Goal: Transaction & Acquisition: Purchase product/service

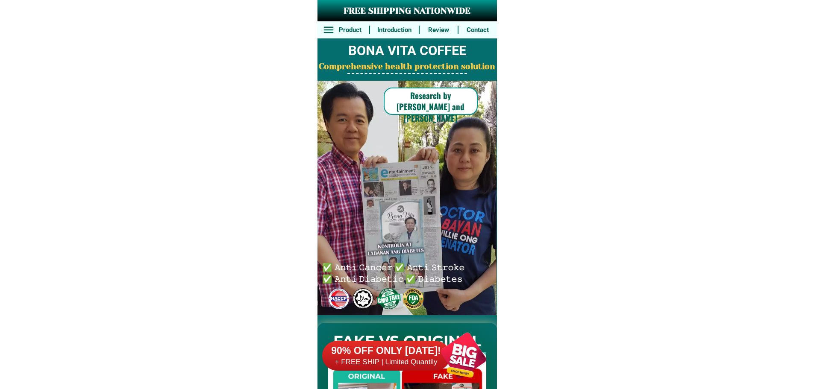
drag, startPoint x: 475, startPoint y: 313, endPoint x: 469, endPoint y: 346, distance: 33.0
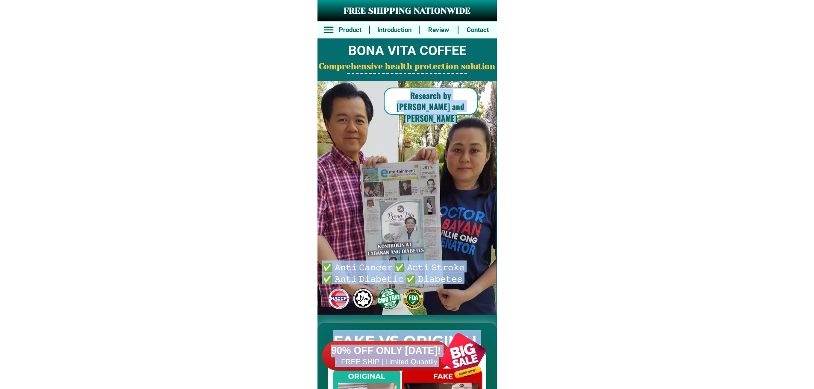
click at [469, 347] on div at bounding box center [463, 355] width 67 height 67
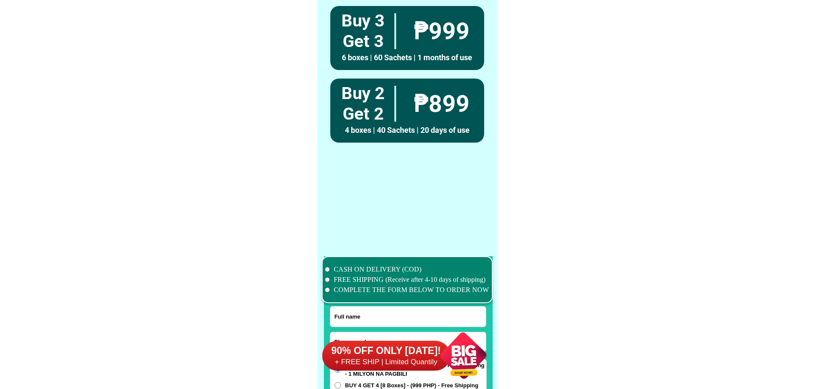
scroll to position [6640, 0]
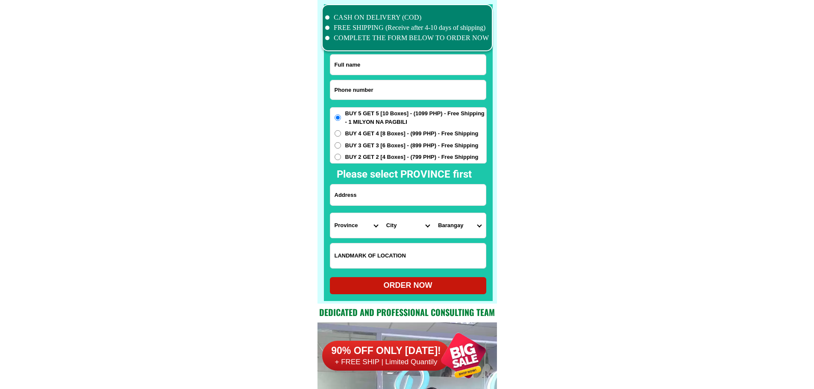
click at [386, 93] on input "Input phone_number" at bounding box center [407, 89] width 155 height 19
paste input "09153517134"
type input "09153517134"
click at [396, 64] on input "Input full_name" at bounding box center [407, 65] width 155 height 20
paste input "[PERSON_NAME]"
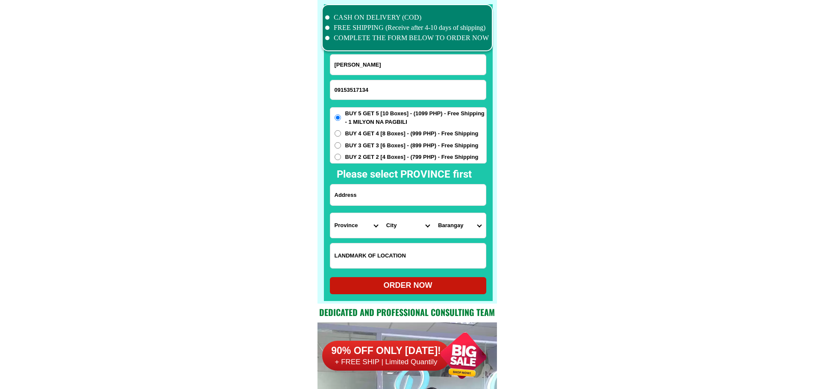
type input "[PERSON_NAME]"
click at [402, 160] on div "BUY 5 GET 5 [10 Boxes] - (1099 PHP) - Free Shipping - 1 MILYON NA PAGBILI BUY 4…" at bounding box center [408, 135] width 157 height 56
click at [405, 159] on span "BUY 2 GET 2 [4 Boxes] - (799 PHP) - Free Shipping" at bounding box center [411, 157] width 133 height 9
click at [341, 159] on input "BUY 2 GET 2 [4 Boxes] - (799 PHP) - Free Shipping" at bounding box center [337, 157] width 6 height 6
radio input "true"
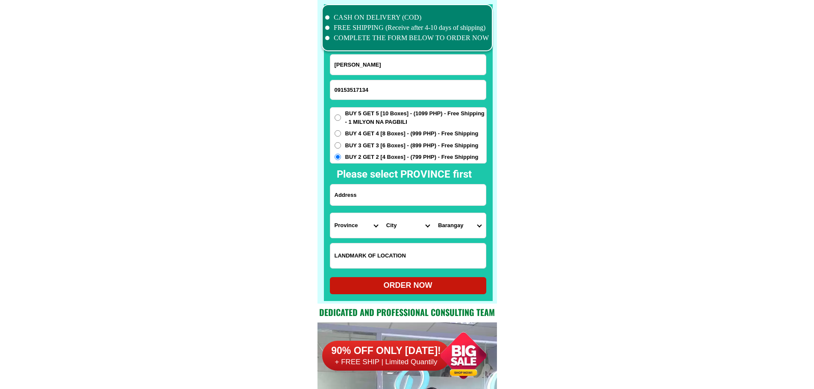
click at [390, 200] on input "Input address" at bounding box center [407, 195] width 155 height 21
paste input "0012 [PERSON_NAME][GEOGRAPHIC_DATA] 2 box"
type input "0012 [PERSON_NAME][GEOGRAPHIC_DATA] 2 box"
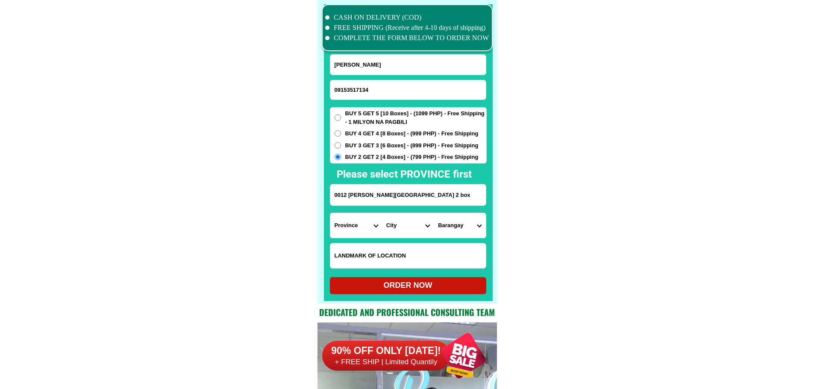
click at [366, 221] on select "Province [GEOGRAPHIC_DATA] [GEOGRAPHIC_DATA] [GEOGRAPHIC_DATA] [GEOGRAPHIC_DATA…" at bounding box center [356, 225] width 52 height 25
select select "63_219"
click at [401, 229] on select "City" at bounding box center [408, 225] width 52 height 25
select select "63_2194070"
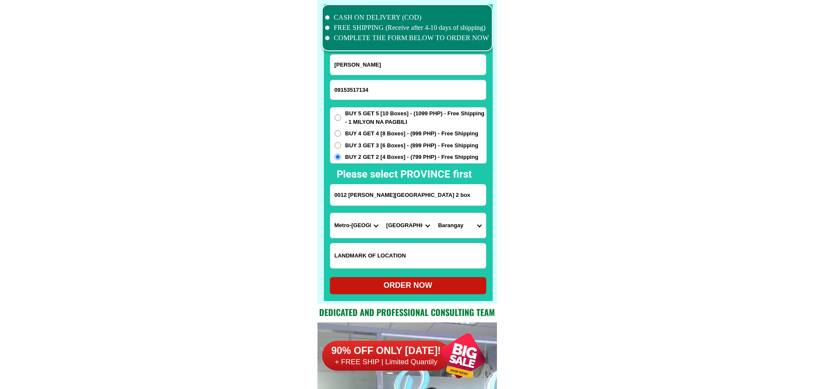
click at [471, 230] on select "Barangay [PERSON_NAME] [PERSON_NAME] [PERSON_NAME] Bagbag Bago bantay Bagong li…" at bounding box center [460, 225] width 52 height 25
select select "63_219407034189"
click at [448, 227] on select "Barangay [PERSON_NAME] [PERSON_NAME] [PERSON_NAME] Bagbag Bago bantay Bagong li…" at bounding box center [460, 225] width 52 height 25
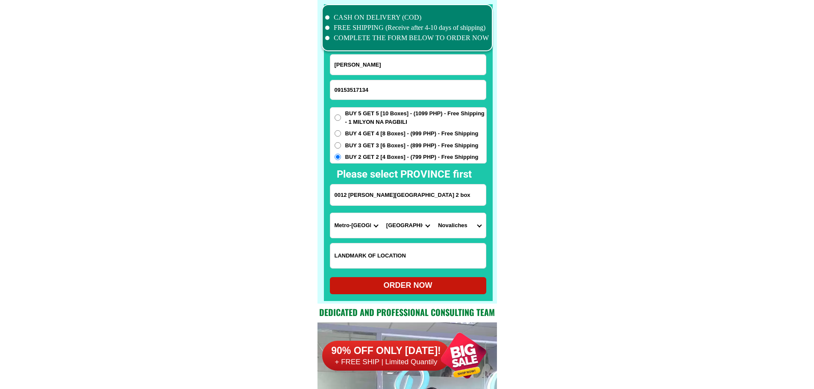
click at [448, 227] on select "Barangay [PERSON_NAME] [PERSON_NAME] [PERSON_NAME] Bagbag Bago bantay Bagong li…" at bounding box center [460, 225] width 52 height 25
click at [419, 296] on div at bounding box center [408, 152] width 169 height 297
click at [420, 292] on div "ORDER NOW" at bounding box center [408, 285] width 156 height 17
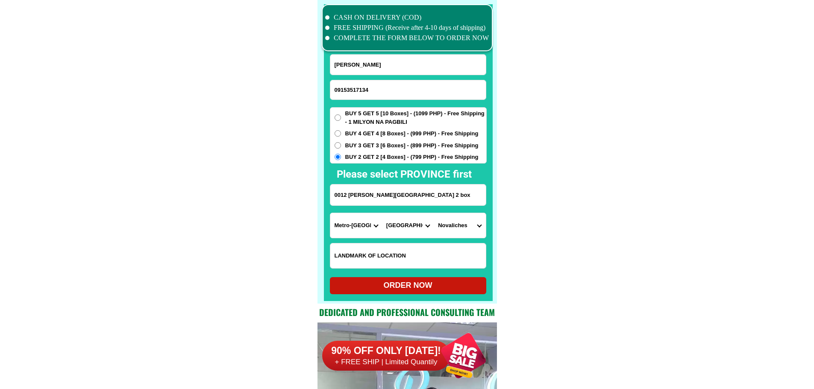
radio input "true"
click at [437, 82] on input "09153517134" at bounding box center [407, 89] width 155 height 19
paste input "09815828929"
type input "09815828929"
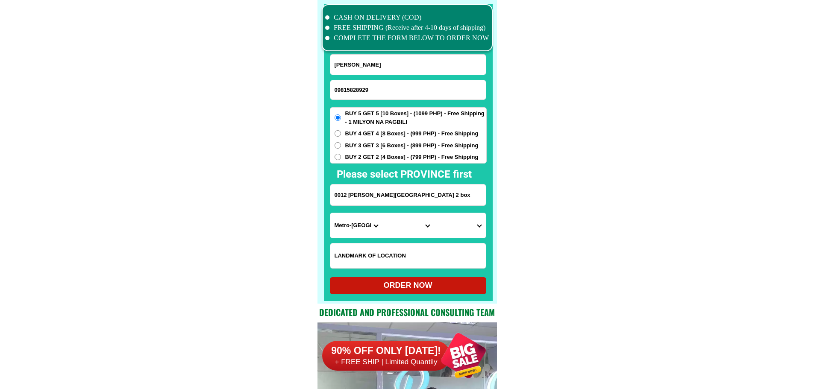
click at [367, 64] on input "[PERSON_NAME]" at bounding box center [407, 65] width 155 height 20
paste input "[PERSON_NAME]"
type input "[PERSON_NAME]"
click at [380, 193] on input "Input address" at bounding box center [407, 195] width 155 height 21
paste input "buy five get five sened sept.28p6 tayaga claversutigao"
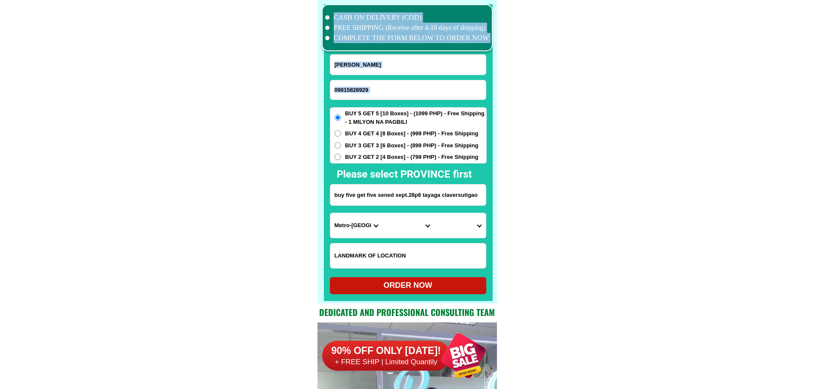
drag, startPoint x: 490, startPoint y: 202, endPoint x: 484, endPoint y: 201, distance: 6.5
click at [484, 201] on div "CASH ON DELIVERY (COD) FREE SHIPPING (Receive after 4-10 days of shipping) COMP…" at bounding box center [406, 152] width 179 height 304
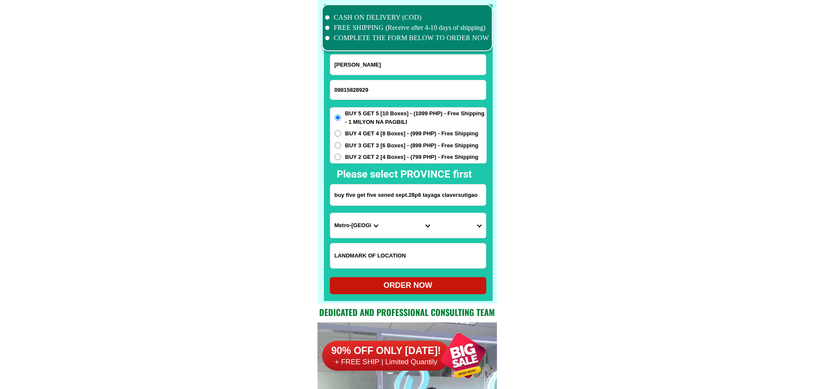
click at [478, 199] on input "buy five get five sened sept.28p6 tayaga claversutigao" at bounding box center [407, 195] width 155 height 21
drag, startPoint x: 478, startPoint y: 199, endPoint x: 472, endPoint y: 199, distance: 5.2
click at [472, 199] on input "buy five get five sened sept.28p6 tayaga claversutigao" at bounding box center [407, 195] width 155 height 21
drag, startPoint x: 376, startPoint y: 193, endPoint x: 322, endPoint y: 200, distance: 54.6
click at [322, 200] on div "CASH ON DELIVERY (COD) FREE SHIPPING (Receive after 4-10 days of shipping) COMP…" at bounding box center [406, 152] width 179 height 304
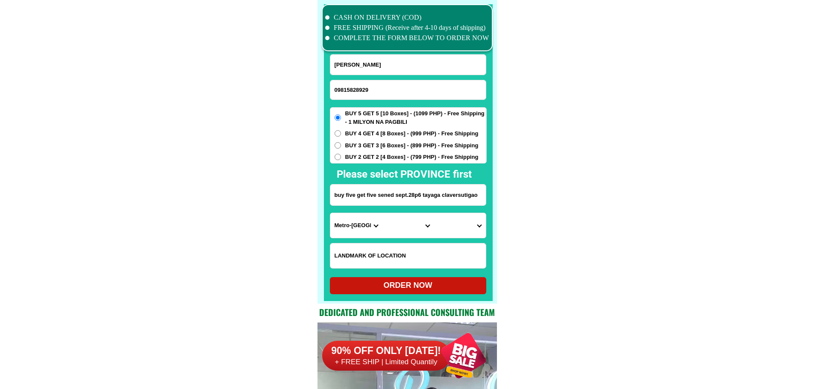
click at [395, 206] on form "[PERSON_NAME] 09815828929 ORDER NOW buy five get five sened sept.28p6 tayaga [G…" at bounding box center [408, 174] width 157 height 240
drag, startPoint x: 367, startPoint y: 193, endPoint x: 320, endPoint y: 198, distance: 46.8
click at [320, 198] on div "CASH ON DELIVERY (COD) FREE SHIPPING (Receive after 4-10 days of shipping) COMP…" at bounding box center [406, 152] width 179 height 304
drag, startPoint x: 459, startPoint y: 201, endPoint x: 282, endPoint y: 192, distance: 177.1
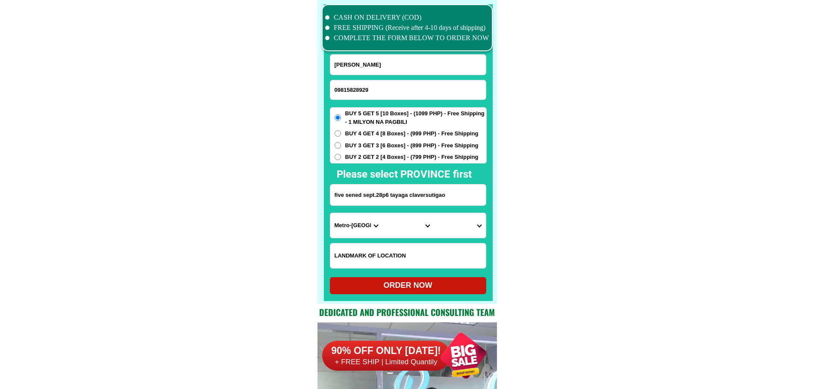
type input "five sened sept.28p6 tayaga claversutigao"
click at [359, 226] on select "Province [GEOGRAPHIC_DATA] [GEOGRAPHIC_DATA] [GEOGRAPHIC_DATA] [GEOGRAPHIC_DATA…" at bounding box center [356, 225] width 52 height 25
select select "63_829"
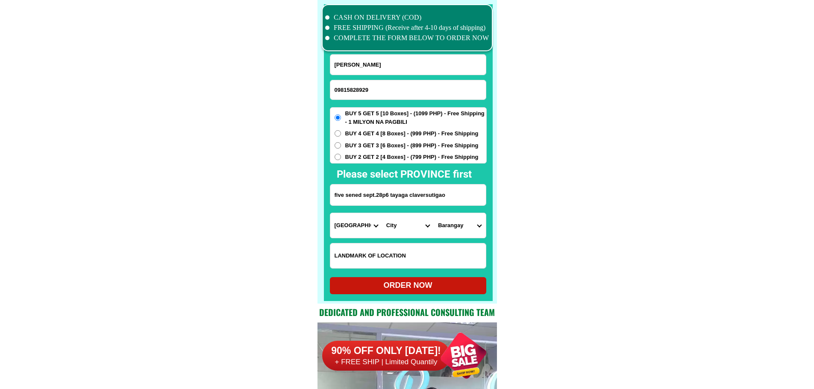
click at [402, 226] on select "City Bacuag [GEOGRAPHIC_DATA] [GEOGRAPHIC_DATA][PERSON_NAME] [GEOGRAPHIC_DATA] …" at bounding box center [408, 225] width 52 height 25
click at [404, 232] on select "City Bacuag [GEOGRAPHIC_DATA] [GEOGRAPHIC_DATA][PERSON_NAME] [GEOGRAPHIC_DATA] …" at bounding box center [408, 225] width 52 height 25
click at [401, 230] on select "City Bacuag [GEOGRAPHIC_DATA] [GEOGRAPHIC_DATA][PERSON_NAME] [GEOGRAPHIC_DATA] …" at bounding box center [408, 225] width 52 height 25
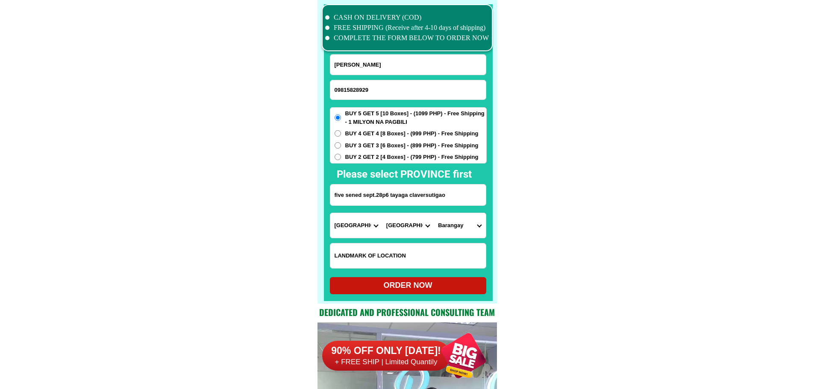
select select "63_8292324"
click at [451, 223] on select "Barangay Amontay Balite Banbanon [PERSON_NAME] Jubgan Linongganan Macopa Magtan…" at bounding box center [460, 225] width 52 height 25
click at [471, 234] on select "Barangay Bagakay (pob. west) [GEOGRAPHIC_DATA] Daywan Hayanggabon Ladgaron (pob…" at bounding box center [460, 225] width 52 height 25
select select "63_82923243151"
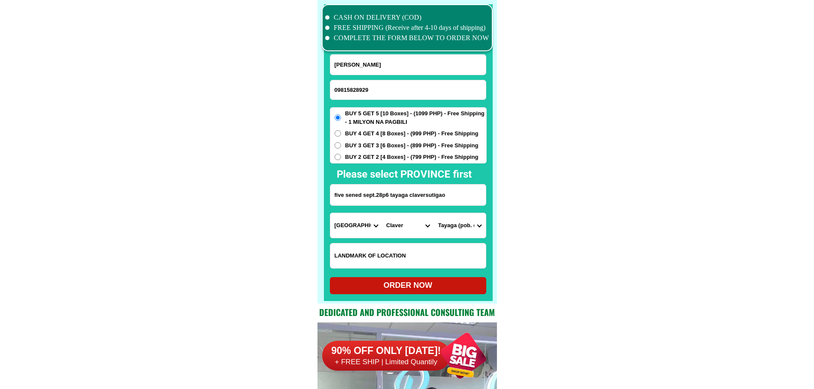
drag, startPoint x: 546, startPoint y: 233, endPoint x: 522, endPoint y: 240, distance: 25.3
click at [471, 278] on div "ORDER NOW" at bounding box center [408, 285] width 156 height 17
radio input "true"
click at [410, 88] on input "Input phone_number" at bounding box center [407, 89] width 155 height 19
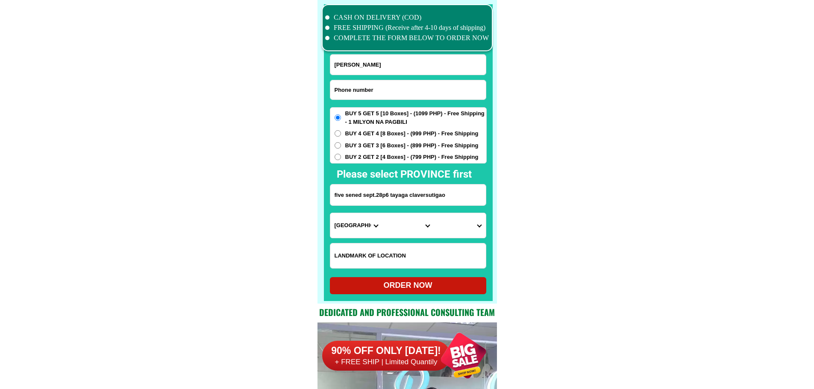
paste input "09758739752"
type input "09758739752"
drag, startPoint x: 390, startPoint y: 65, endPoint x: 395, endPoint y: 65, distance: 4.7
click at [390, 65] on input "Input full_name" at bounding box center [407, 65] width 155 height 20
paste input "[PERSON_NAME] Escopete"
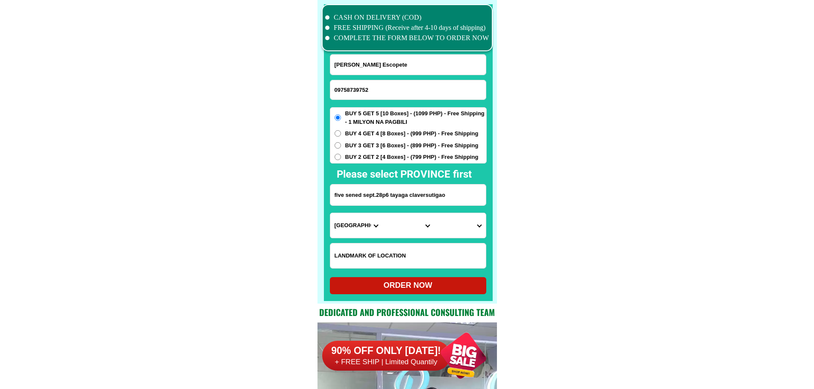
type input "[PERSON_NAME] Escopete"
click at [353, 195] on input "Input address" at bounding box center [407, 195] width 155 height 21
paste input "Negros Oriental [GEOGRAPHIC_DATA] [GEOGRAPHIC_DATA]"
type input "Negros Oriental [GEOGRAPHIC_DATA] [GEOGRAPHIC_DATA]"
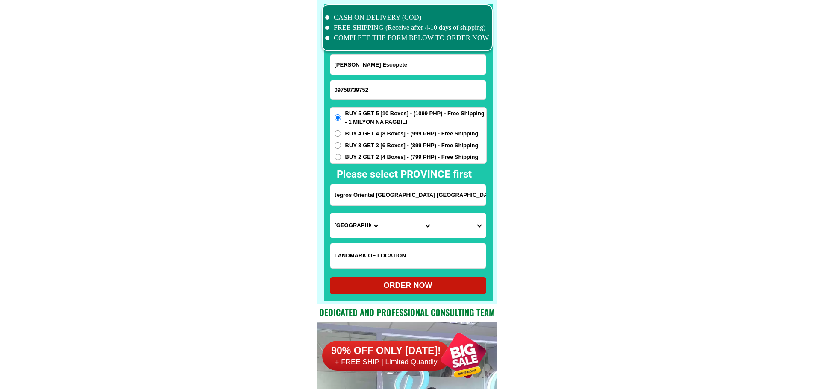
scroll to position [0, 0]
click at [361, 238] on div "Province [GEOGRAPHIC_DATA] [GEOGRAPHIC_DATA] [GEOGRAPHIC_DATA] [GEOGRAPHIC_DATA…" at bounding box center [408, 226] width 156 height 26
click at [358, 227] on select "Province [GEOGRAPHIC_DATA] [GEOGRAPHIC_DATA] [GEOGRAPHIC_DATA] [GEOGRAPHIC_DATA…" at bounding box center [356, 225] width 52 height 25
select select "63_396"
click at [330, 213] on select "Province [GEOGRAPHIC_DATA] [GEOGRAPHIC_DATA] [GEOGRAPHIC_DATA] [GEOGRAPHIC_DATA…" at bounding box center [356, 225] width 52 height 25
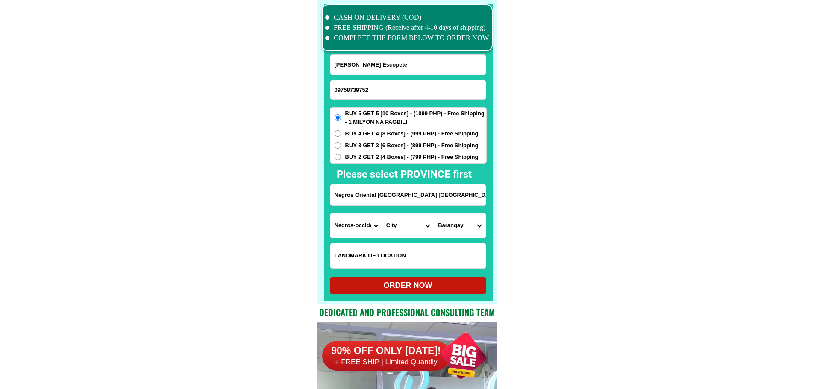
click at [393, 226] on select "City [GEOGRAPHIC_DATA]-city [GEOGRAPHIC_DATA]-city [GEOGRAPHIC_DATA] [GEOGRAPHI…" at bounding box center [408, 225] width 52 height 25
click at [394, 226] on select "City [GEOGRAPHIC_DATA]-city [GEOGRAPHIC_DATA]-city [GEOGRAPHIC_DATA] [GEOGRAPHI…" at bounding box center [408, 225] width 52 height 25
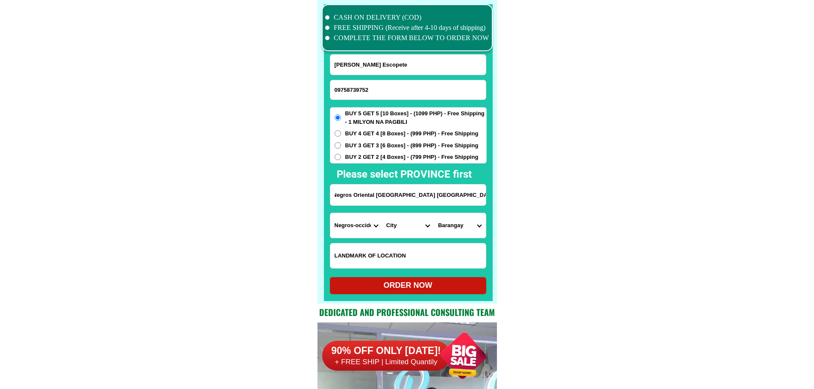
drag, startPoint x: 436, startPoint y: 192, endPoint x: 479, endPoint y: 196, distance: 43.3
click at [479, 196] on input "Negros Oriental [GEOGRAPHIC_DATA] [GEOGRAPHIC_DATA]" at bounding box center [407, 195] width 155 height 21
click at [388, 223] on select "City [GEOGRAPHIC_DATA]-city [GEOGRAPHIC_DATA]-city [GEOGRAPHIC_DATA] [GEOGRAPHI…" at bounding box center [408, 225] width 52 height 25
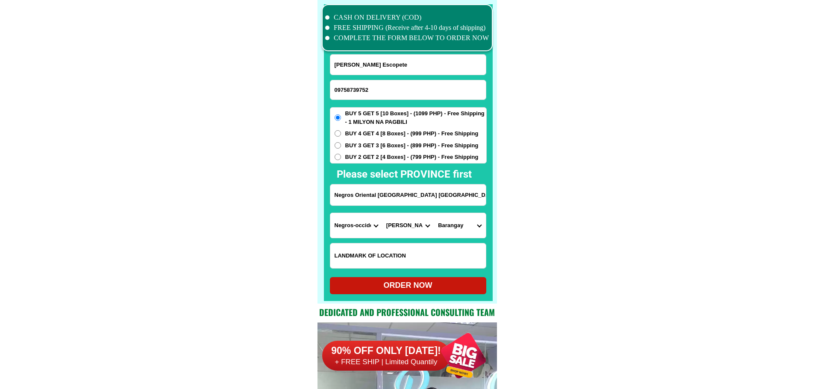
click at [388, 223] on select "City [GEOGRAPHIC_DATA]-city [GEOGRAPHIC_DATA]-city [GEOGRAPHIC_DATA] [GEOGRAPHI…" at bounding box center [408, 225] width 52 height 25
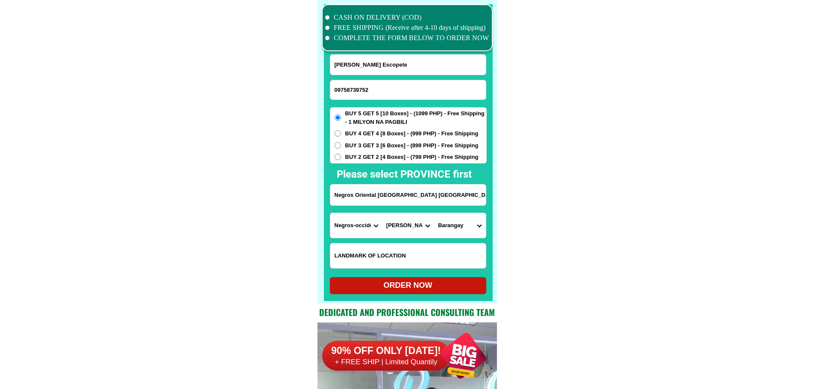
click at [404, 227] on select "City [GEOGRAPHIC_DATA]-city [GEOGRAPHIC_DATA]-city [GEOGRAPHIC_DATA] [GEOGRAPHI…" at bounding box center [408, 225] width 52 height 25
select select "63_3966289"
click at [404, 227] on select "City [GEOGRAPHIC_DATA]-city [GEOGRAPHIC_DATA]-city [GEOGRAPHIC_DATA] [GEOGRAPHI…" at bounding box center [408, 225] width 52 height 25
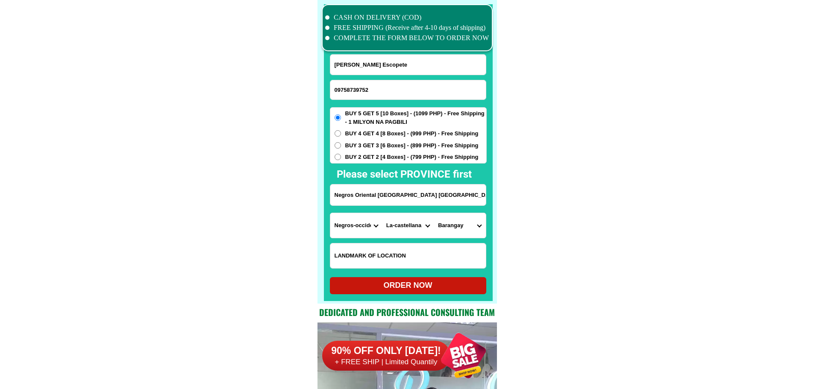
click at [398, 191] on input "Negros Oriental [GEOGRAPHIC_DATA] [GEOGRAPHIC_DATA]" at bounding box center [407, 195] width 155 height 21
click at [369, 224] on select "Province [GEOGRAPHIC_DATA] [GEOGRAPHIC_DATA] [GEOGRAPHIC_DATA] [GEOGRAPHIC_DATA…" at bounding box center [356, 225] width 52 height 25
select select "63_411"
click at [400, 228] on select "City [GEOGRAPHIC_DATA]-city [GEOGRAPHIC_DATA]-city [GEOGRAPHIC_DATA] [GEOGRAPHI…" at bounding box center [408, 225] width 52 height 25
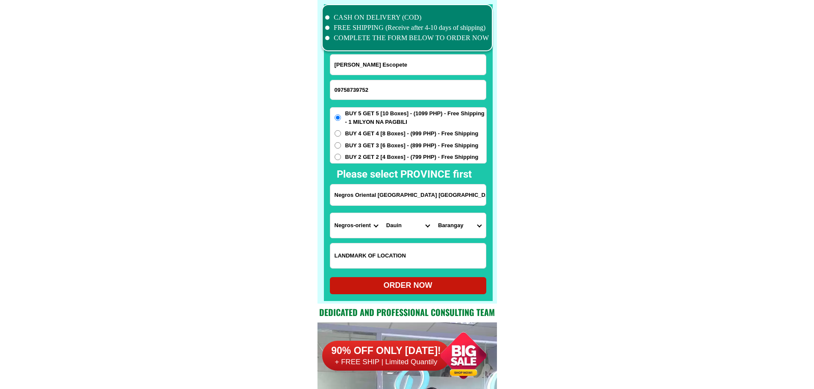
click at [412, 221] on select "City [GEOGRAPHIC_DATA]-city [GEOGRAPHIC_DATA]-city [GEOGRAPHIC_DATA] [GEOGRAPHI…" at bounding box center [408, 225] width 52 height 25
select select "63_411899"
click at [460, 230] on select "Barangay Balayagmanok Banilad Buntis [GEOGRAPHIC_DATA] Calangag Combado Doldol …" at bounding box center [460, 225] width 52 height 25
select select "63_41189953743"
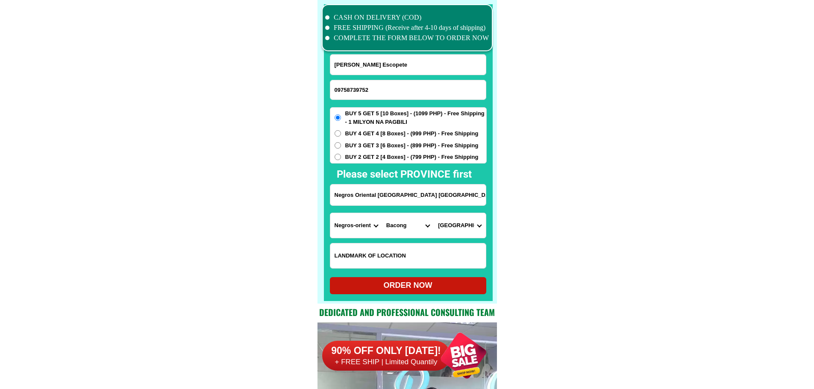
click at [434, 213] on select "Barangay Balayagmanok Banilad Buntis [GEOGRAPHIC_DATA] Calangag Combado Doldol …" at bounding box center [460, 225] width 52 height 25
click at [443, 281] on div "ORDER NOW" at bounding box center [408, 285] width 156 height 17
radio input "true"
click at [391, 88] on input "Input phone_number" at bounding box center [407, 89] width 155 height 19
paste input "09509763870"
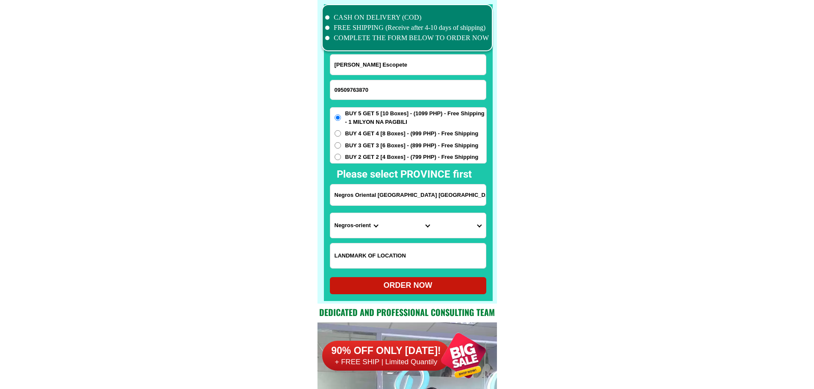
type input "09509763870"
click at [375, 67] on input "Input full_name" at bounding box center [407, 65] width 155 height 20
paste input "[PERSON_NAME]"
type input "[PERSON_NAME]"
click at [442, 197] on input "Input address" at bounding box center [407, 195] width 155 height 21
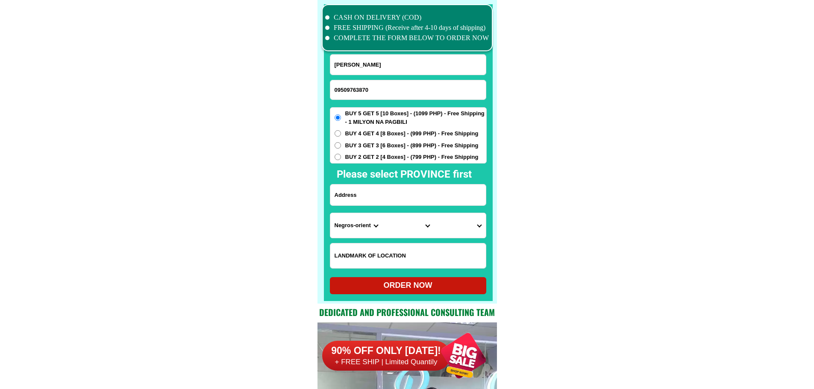
paste input "Kanto acacia"
type input "Kanto acacia"
click at [340, 232] on select "Province [GEOGRAPHIC_DATA] [GEOGRAPHIC_DATA] [GEOGRAPHIC_DATA] [GEOGRAPHIC_DATA…" at bounding box center [356, 225] width 52 height 25
select select "63_170"
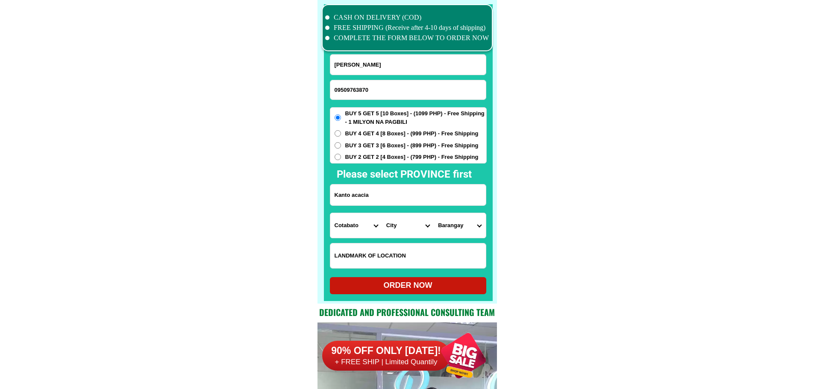
click at [397, 226] on select "City Alamada Aleosan Antipas Arakan Banisilan [GEOGRAPHIC_DATA]-city [GEOGRAPHI…" at bounding box center [408, 225] width 52 height 25
select select "63_1704381"
click at [448, 226] on select "Barangay Amas Amazion Balabag Balindog Benoligan Berada Gayola Ginatilan Ilomav…" at bounding box center [460, 225] width 52 height 25
select select "63_17043812364"
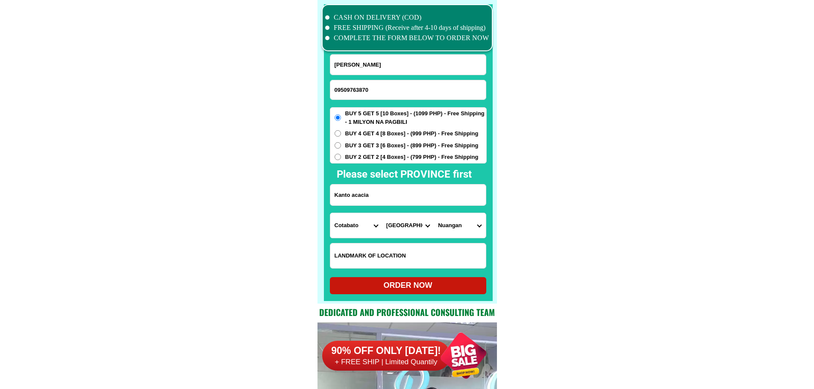
click at [412, 134] on span "BUY 4 GET 4 [8 Boxes] - (999 PHP) - Free Shipping" at bounding box center [411, 133] width 133 height 9
click at [341, 134] on input "BUY 4 GET 4 [8 Boxes] - (999 PHP) - Free Shipping" at bounding box center [337, 133] width 6 height 6
click at [400, 281] on div "ORDER NOW" at bounding box center [408, 285] width 156 height 17
radio input "true"
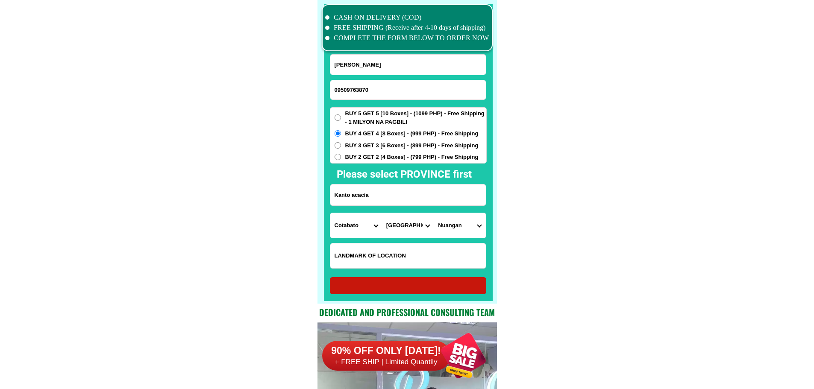
radio input "true"
click at [439, 86] on input "Input phone_number" at bounding box center [407, 89] width 155 height 19
paste input "09657311813"
type input "09657311813"
click at [403, 70] on input "Input full_name" at bounding box center [407, 65] width 155 height 20
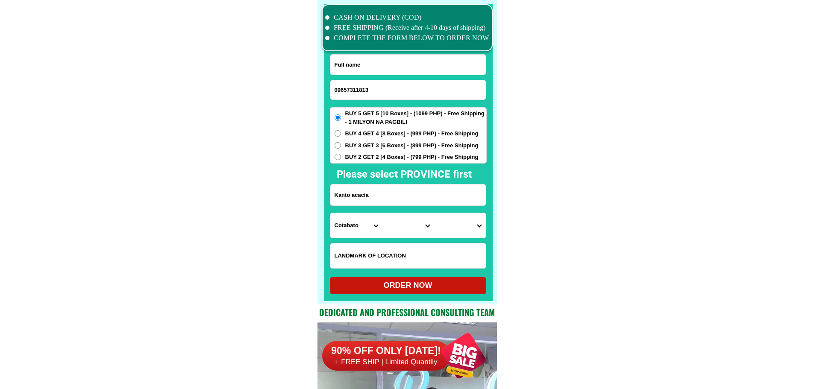
paste input "[PERSON_NAME] sollorano sotomanggo"
type input "[PERSON_NAME] sollorano sotomanggo"
click at [387, 198] on input "Input address" at bounding box center [407, 195] width 155 height 21
paste input "Brgy numero Mabitac Laguna"
type input "Brgy numero Mabitac Laguna"
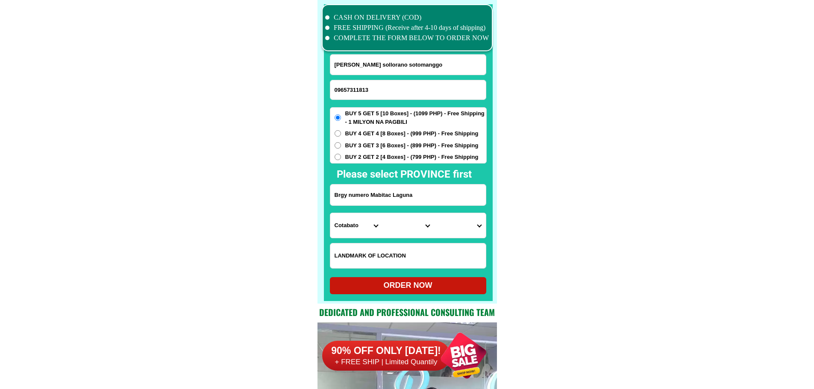
click at [357, 161] on span "BUY 2 GET 2 [4 Boxes] - (799 PHP) - Free Shipping" at bounding box center [411, 157] width 133 height 9
click at [341, 160] on input "BUY 2 GET 2 [4 Boxes] - (799 PHP) - Free Shipping" at bounding box center [337, 157] width 6 height 6
radio input "true"
click at [349, 233] on select "Province [GEOGRAPHIC_DATA] [GEOGRAPHIC_DATA] [GEOGRAPHIC_DATA] [GEOGRAPHIC_DATA…" at bounding box center [356, 225] width 52 height 25
select select "63_904"
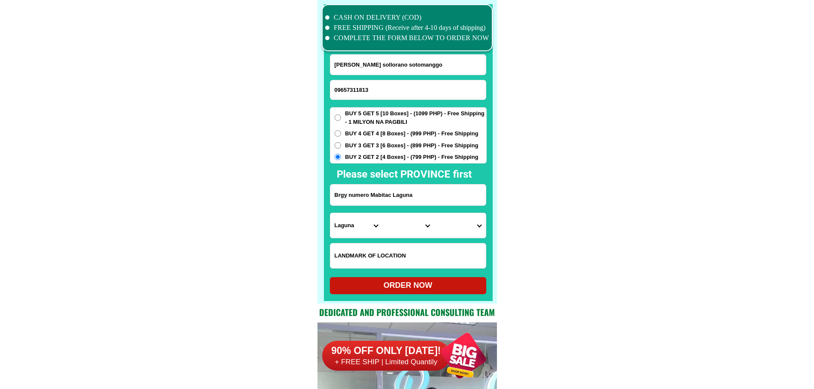
click at [390, 226] on select "City [GEOGRAPHIC_DATA] [GEOGRAPHIC_DATA]-city [GEOGRAPHIC_DATA] [GEOGRAPHIC_DAT…" at bounding box center [408, 225] width 52 height 25
select select "63_9049751"
click at [444, 224] on select "Barangay Amuyong Bayanihan (pob.) [GEOGRAPHIC_DATA] (pob.) Libis ng nayon (pob.…" at bounding box center [460, 225] width 52 height 25
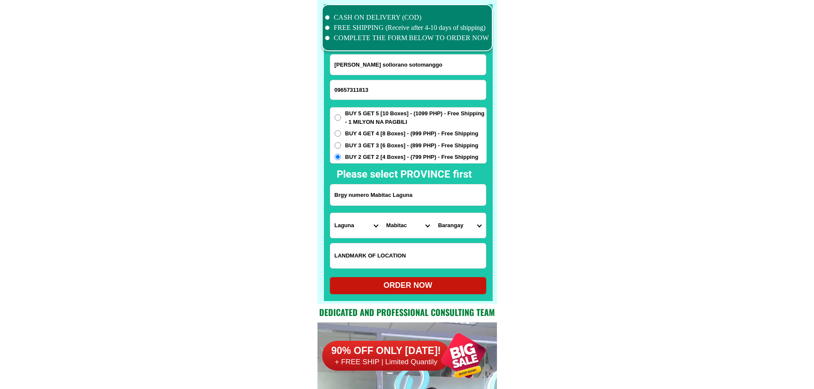
select select "63_90497517585"
click at [461, 276] on form "[GEOGRAPHIC_DATA] sollorano sotomanggo 09657311813 ORDER NOW [GEOGRAPHIC_DATA] …" at bounding box center [408, 174] width 157 height 240
click at [459, 284] on div "ORDER NOW" at bounding box center [408, 286] width 156 height 12
radio input "true"
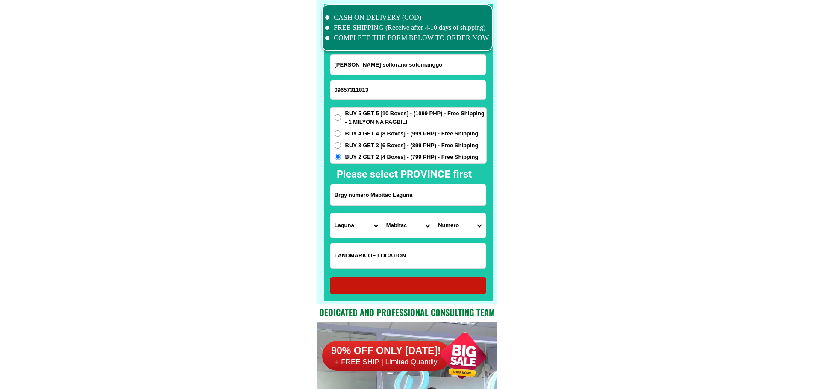
radio input "true"
